Goal: Find specific page/section: Find specific page/section

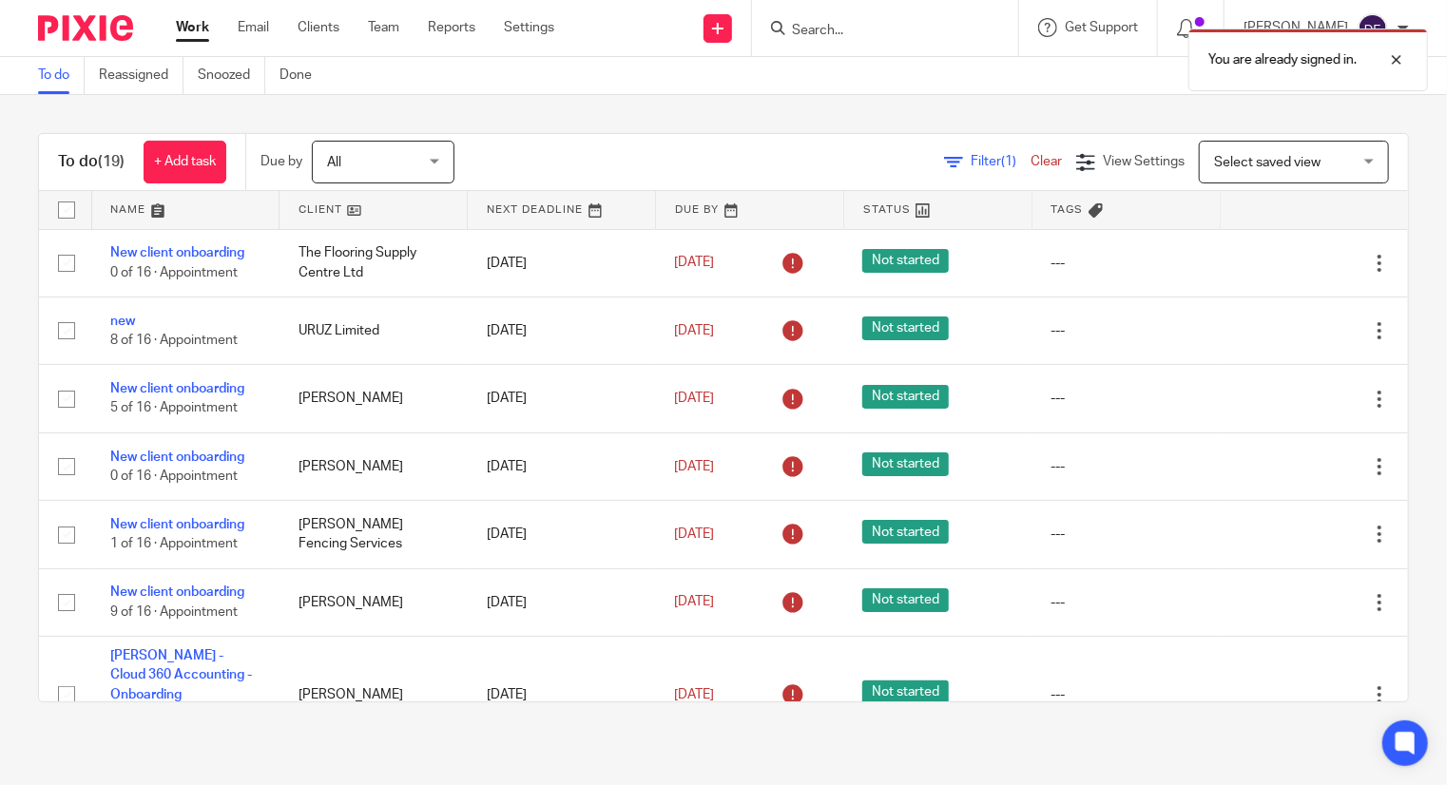
click at [904, 37] on div "You are already signed in." at bounding box center [1076, 55] width 705 height 72
click at [848, 39] on div "You are already signed in." at bounding box center [1076, 55] width 705 height 72
click at [841, 29] on div "You are already signed in." at bounding box center [1076, 55] width 705 height 72
click at [818, 29] on div "You are already signed in." at bounding box center [1076, 55] width 705 height 72
click at [840, 30] on div "You are already signed in." at bounding box center [1076, 55] width 705 height 72
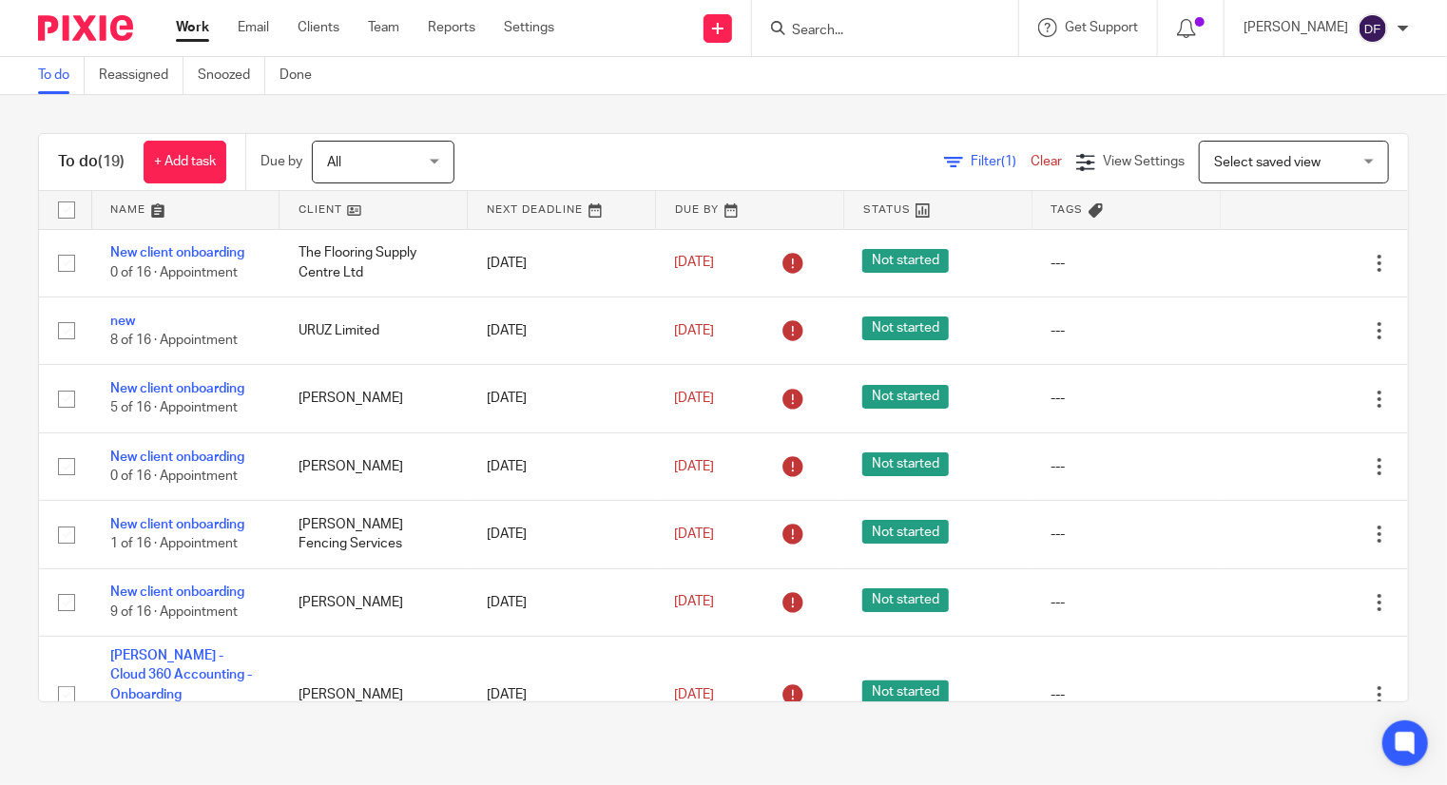
click at [850, 30] on input "Search" at bounding box center [875, 31] width 171 height 17
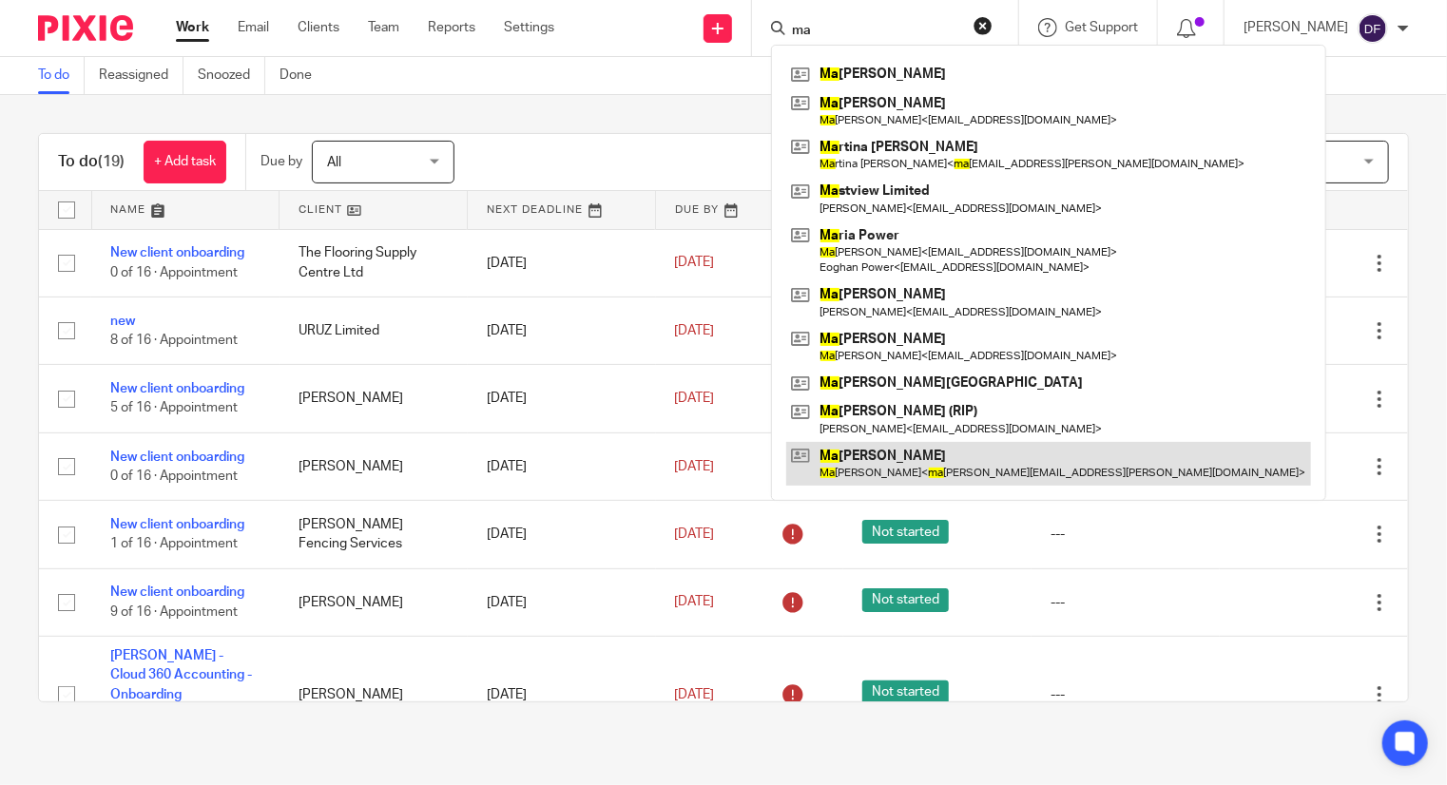
type input "ma"
click at [909, 473] on link at bounding box center [1048, 464] width 525 height 44
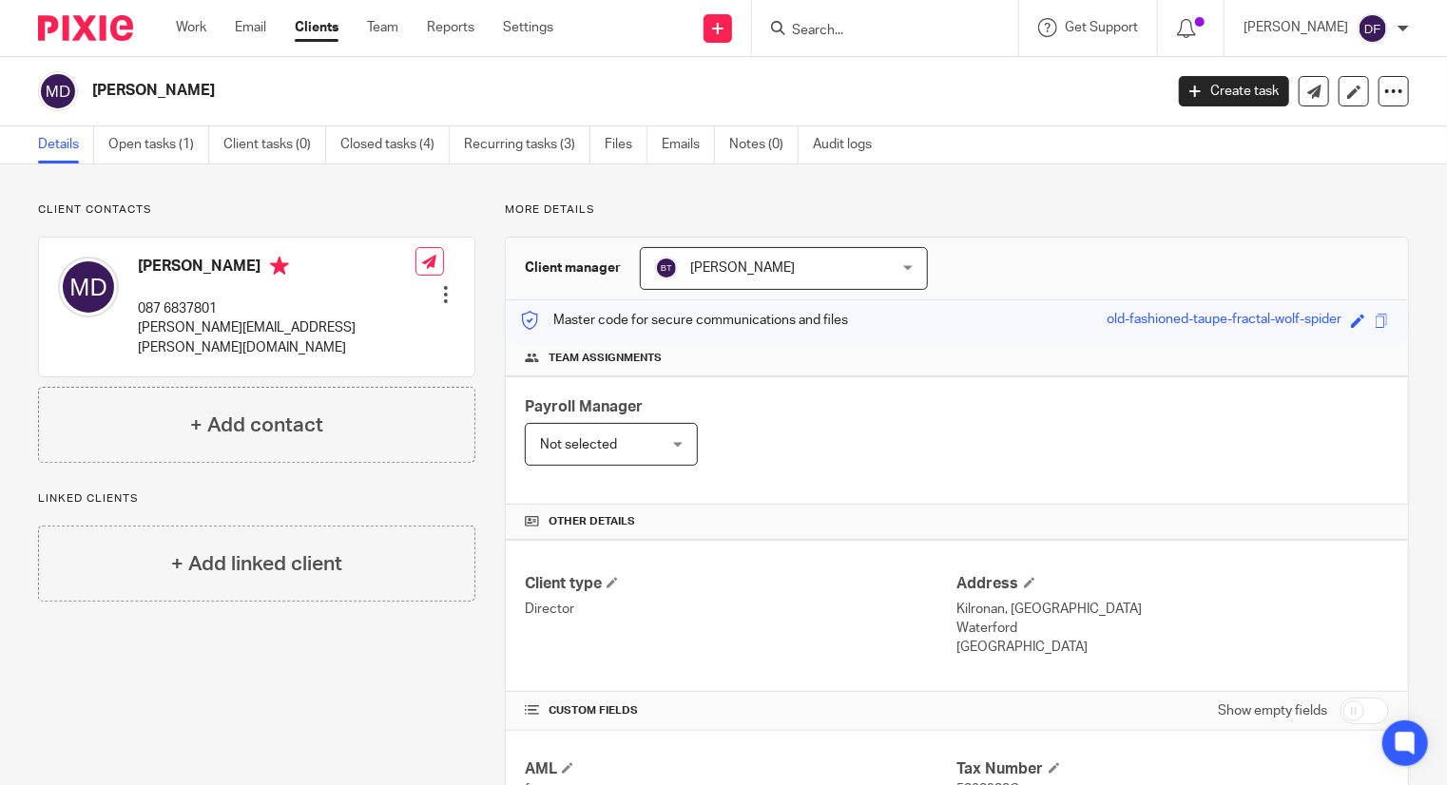
click at [234, 313] on p "087 6837801" at bounding box center [277, 309] width 278 height 19
